Goal: Check status: Check status

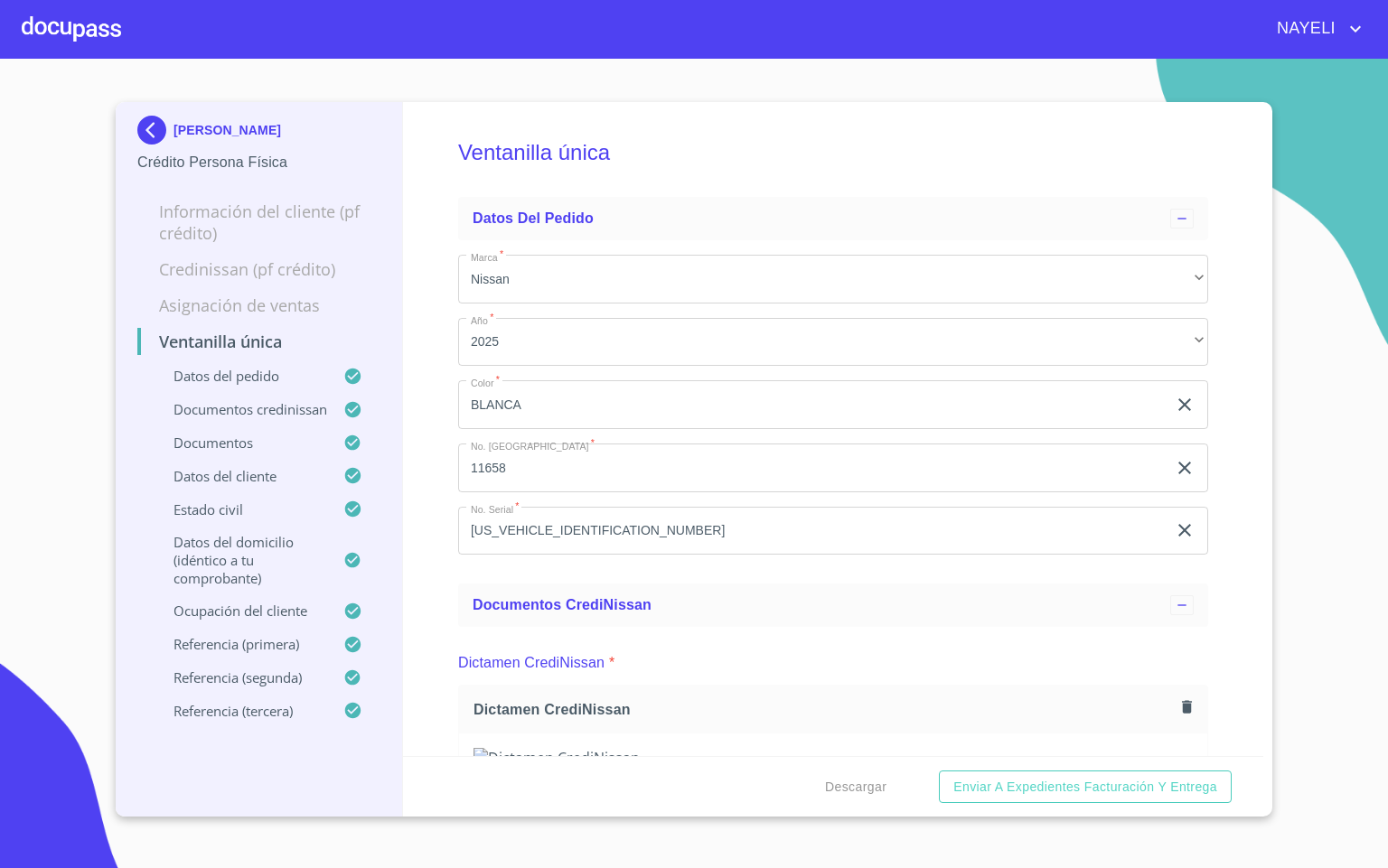
scroll to position [271, 0]
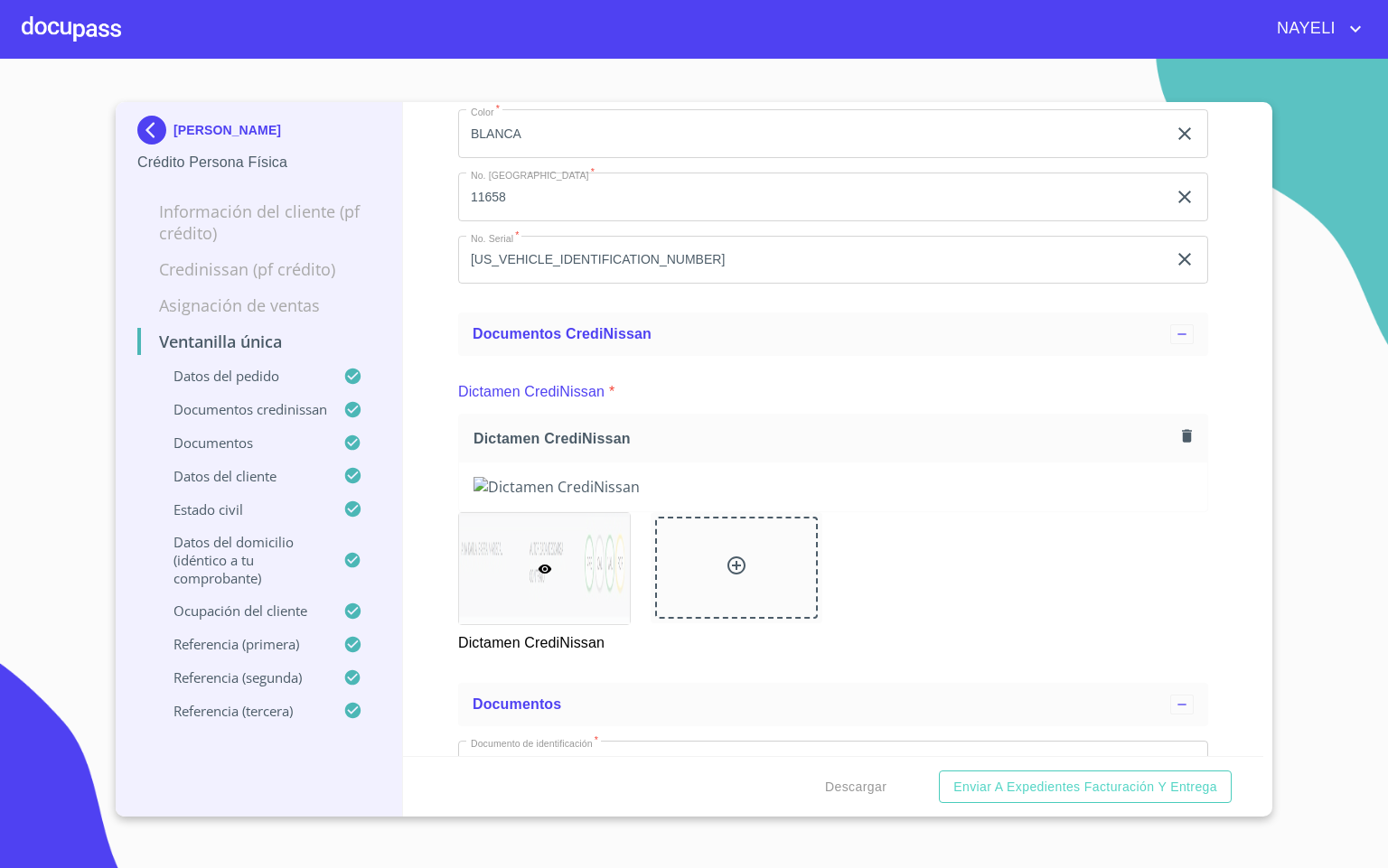
click at [126, 35] on div "NAYELI" at bounding box center [743, 29] width 1245 height 29
click at [118, 41] on div at bounding box center [71, 29] width 100 height 58
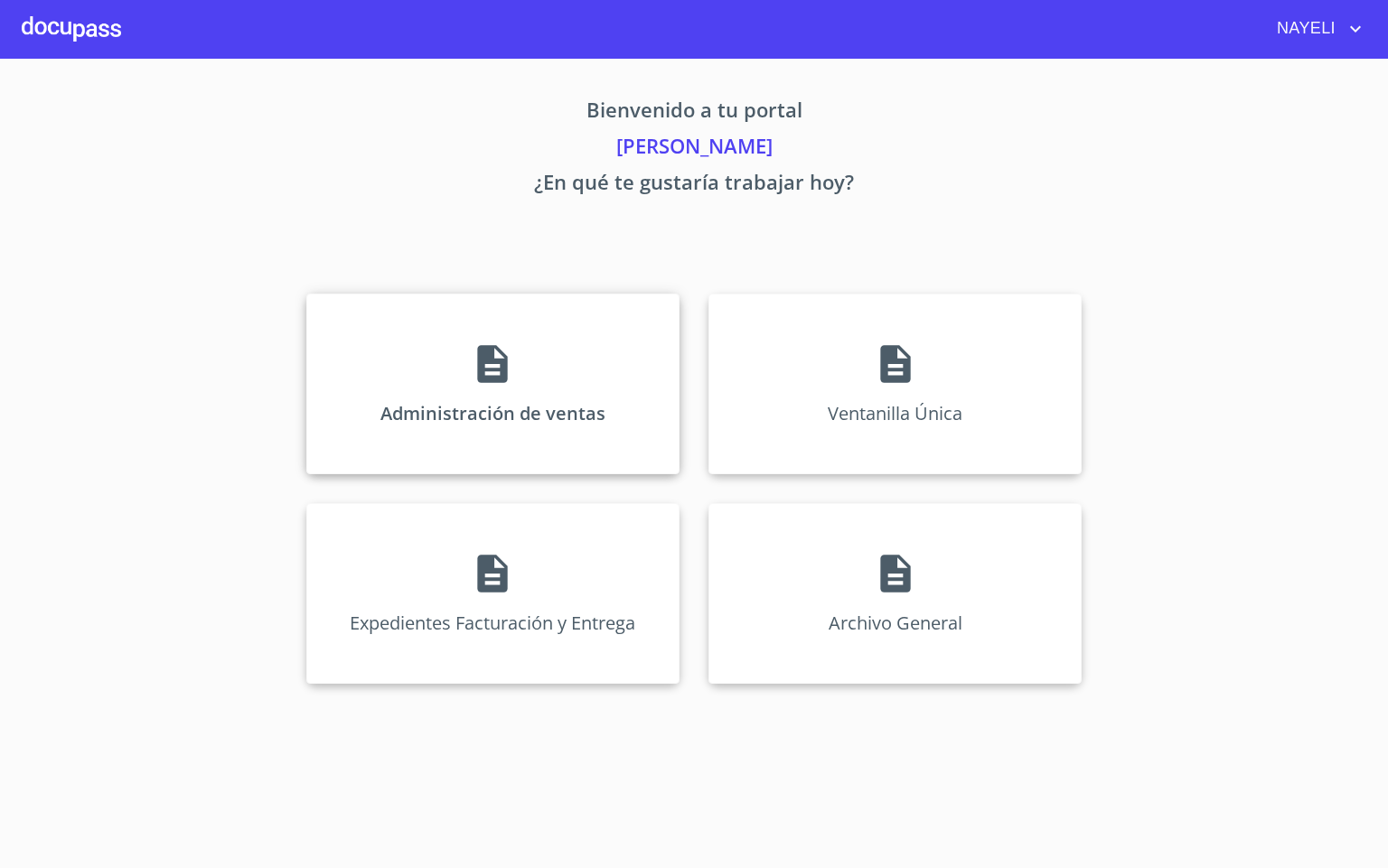
click at [434, 358] on div "Administración de ventas" at bounding box center [493, 384] width 373 height 181
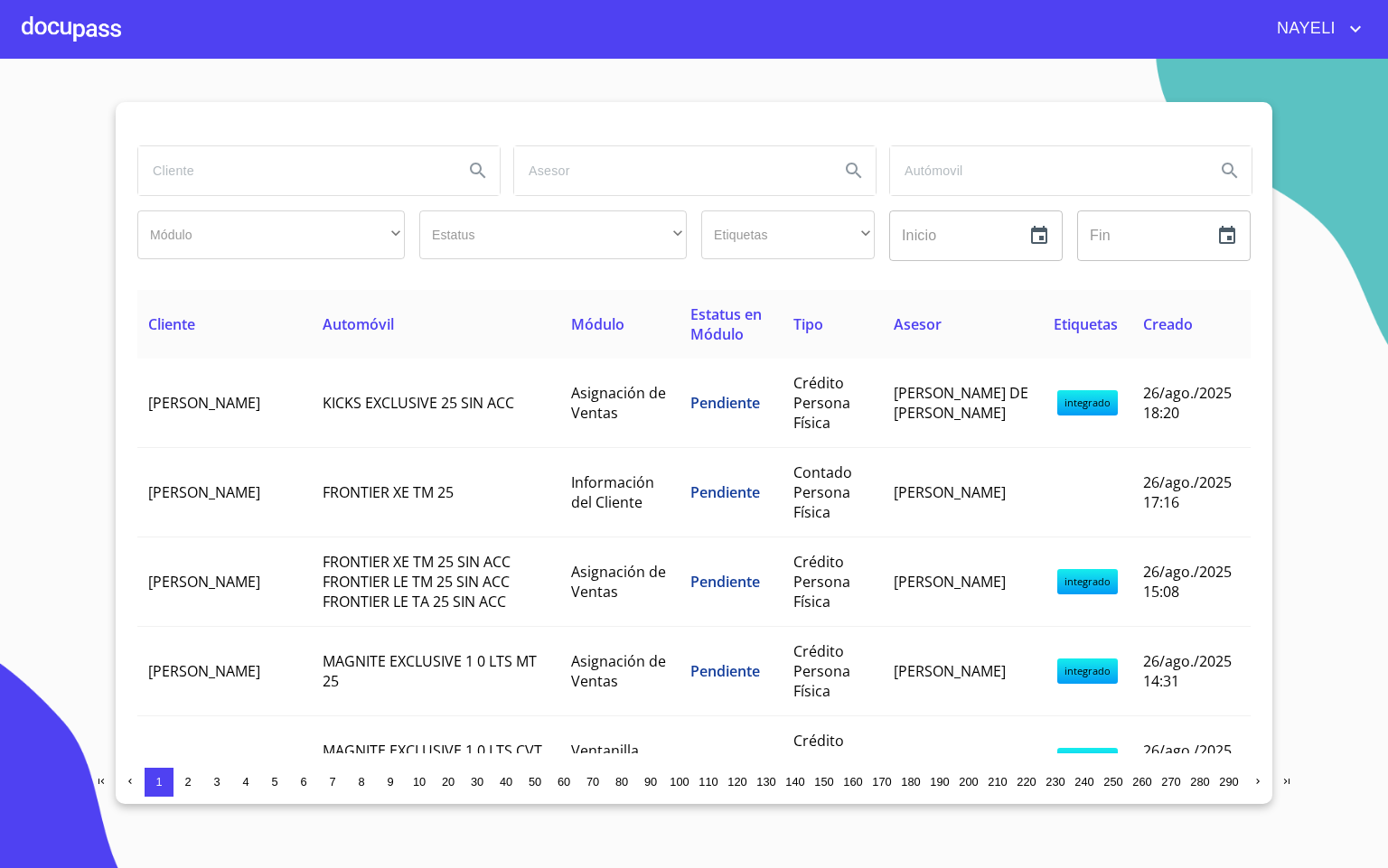
click at [255, 180] on input "search" at bounding box center [294, 170] width 311 height 48
type input "[PERSON_NAME]"
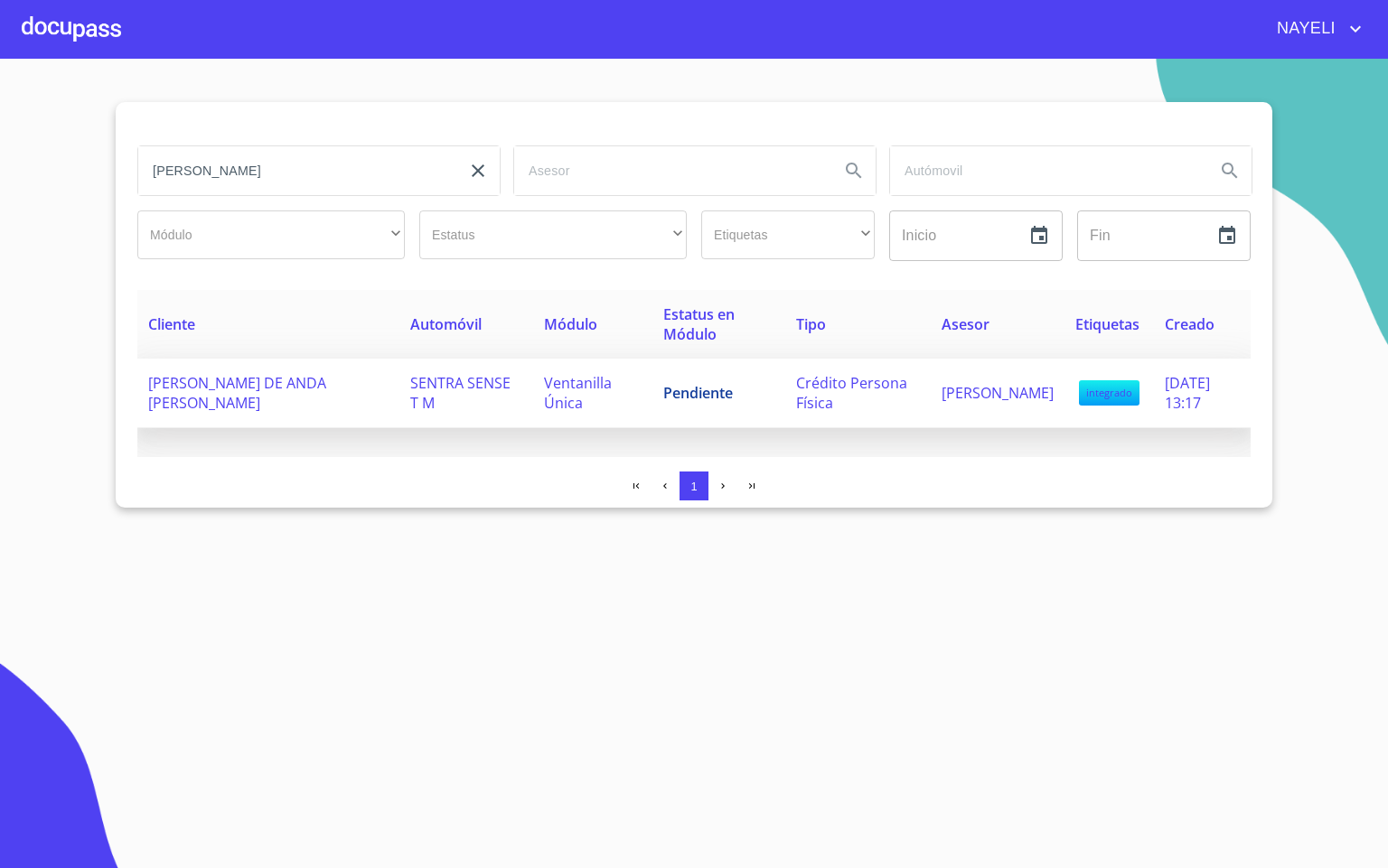
click at [688, 407] on td "Pendiente" at bounding box center [718, 393] width 132 height 70
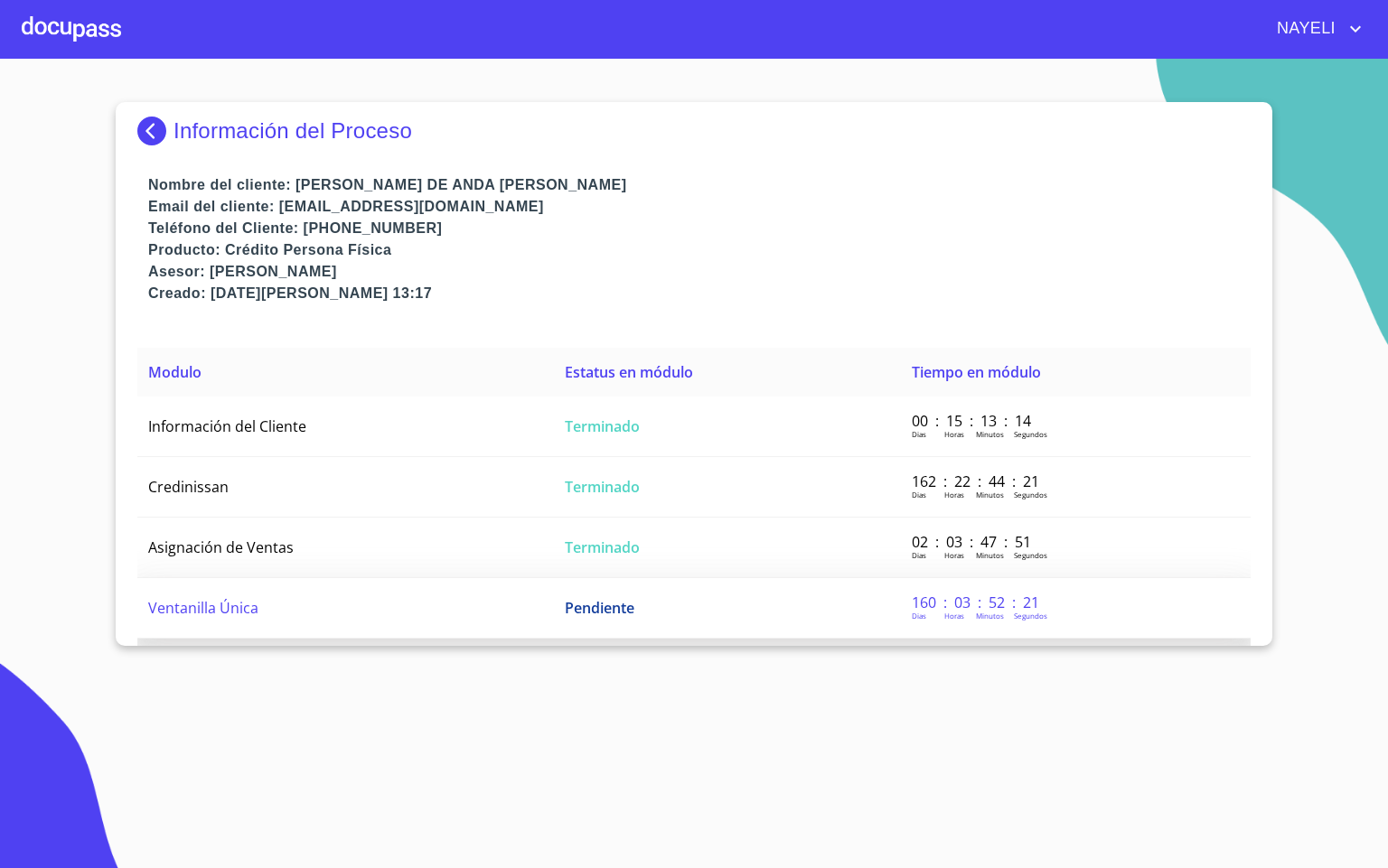
click at [523, 599] on td "Ventanilla Única" at bounding box center [345, 608] width 417 height 61
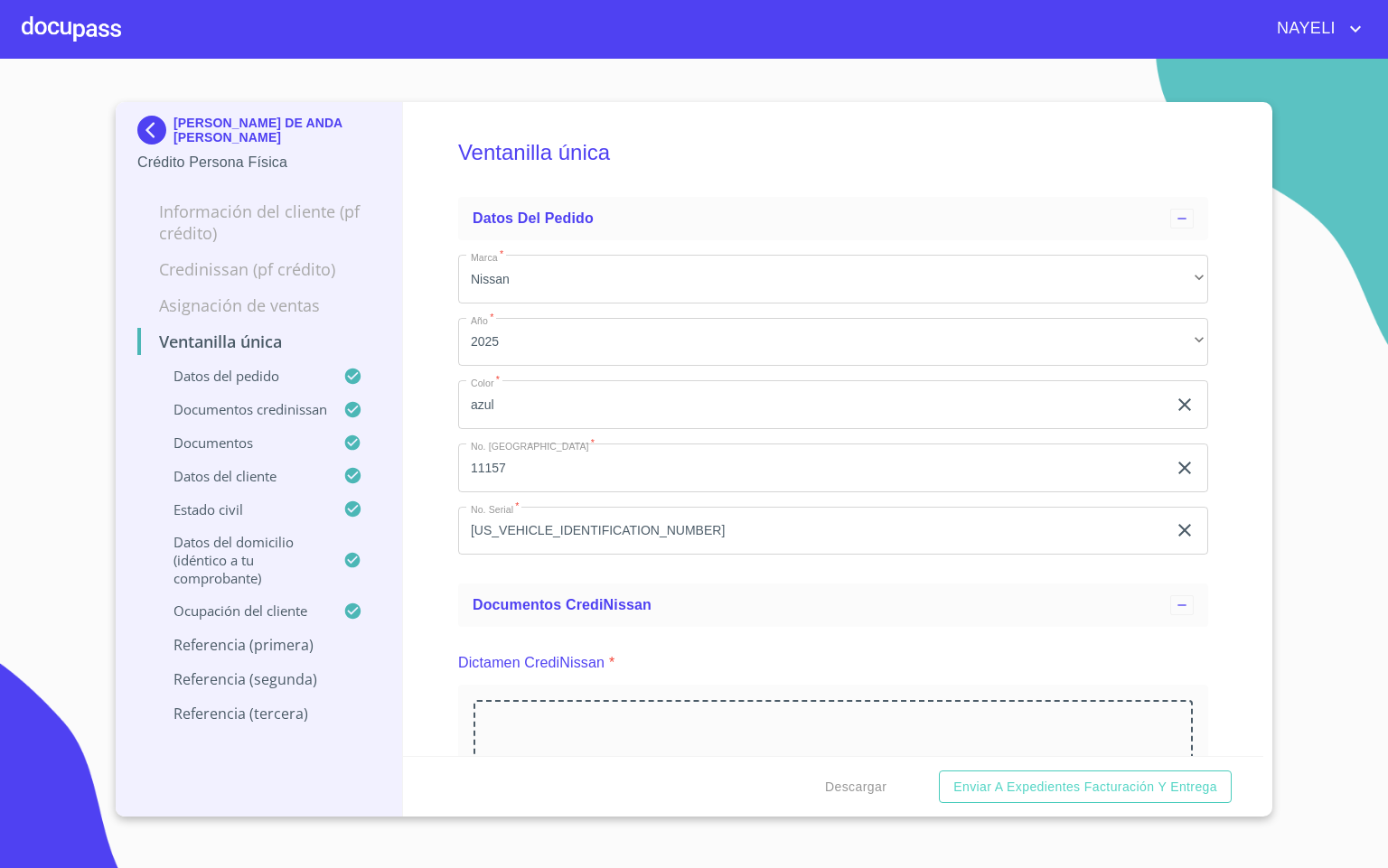
click at [1223, 603] on div "Ventanilla única Datos del pedido Marca   * Nissan ​ Año   * 2025 ​ Color   * a…" at bounding box center [833, 429] width 861 height 654
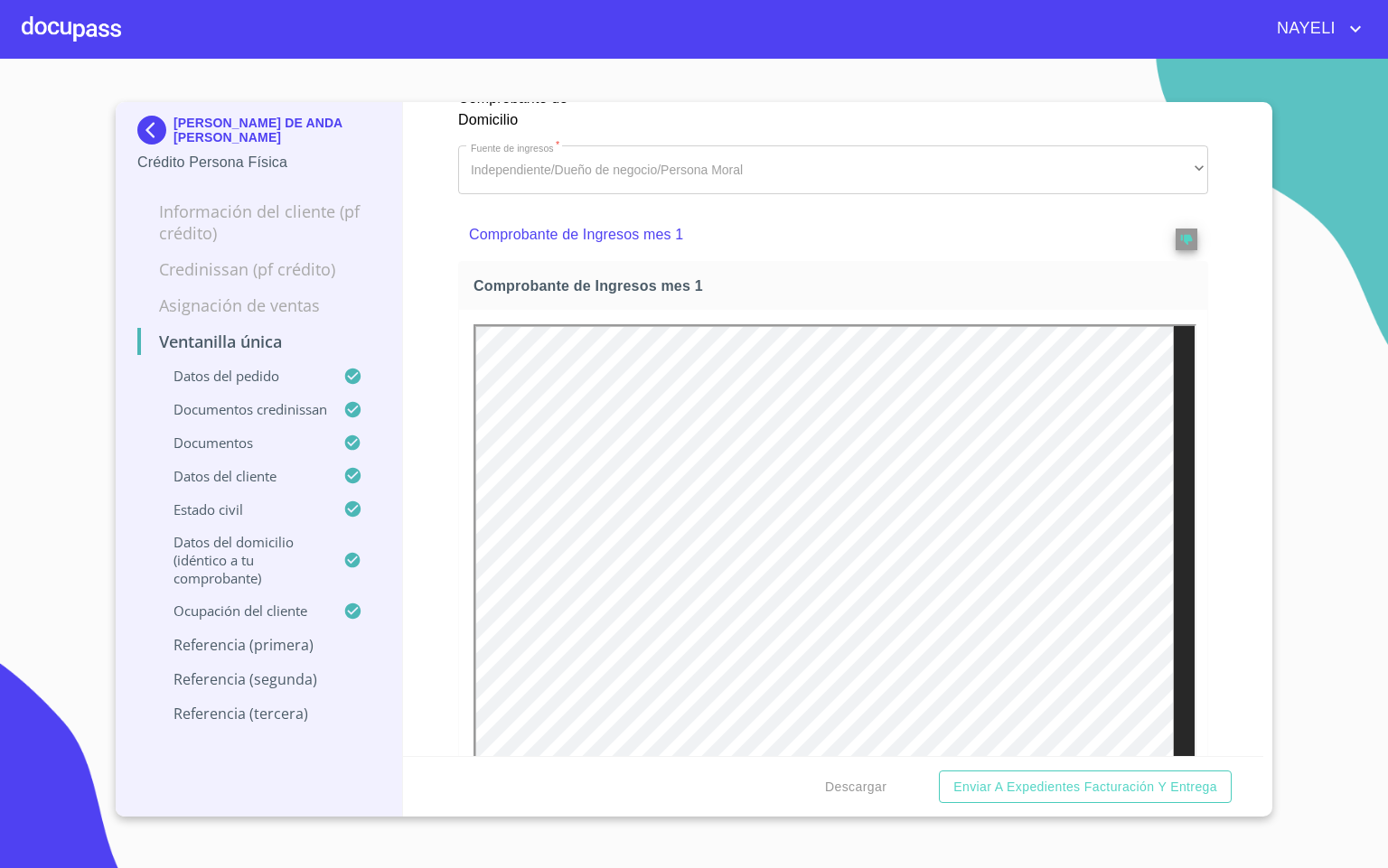
scroll to position [2847, 0]
